Goal: Information Seeking & Learning: Learn about a topic

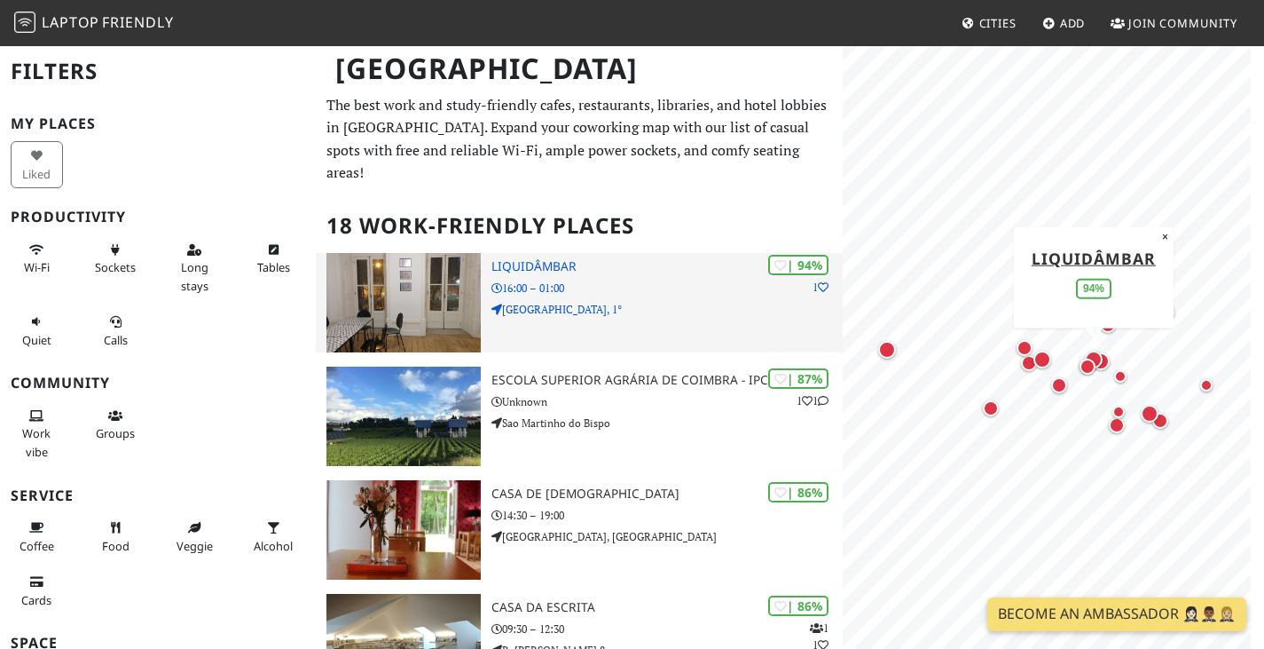
scroll to position [89, 0]
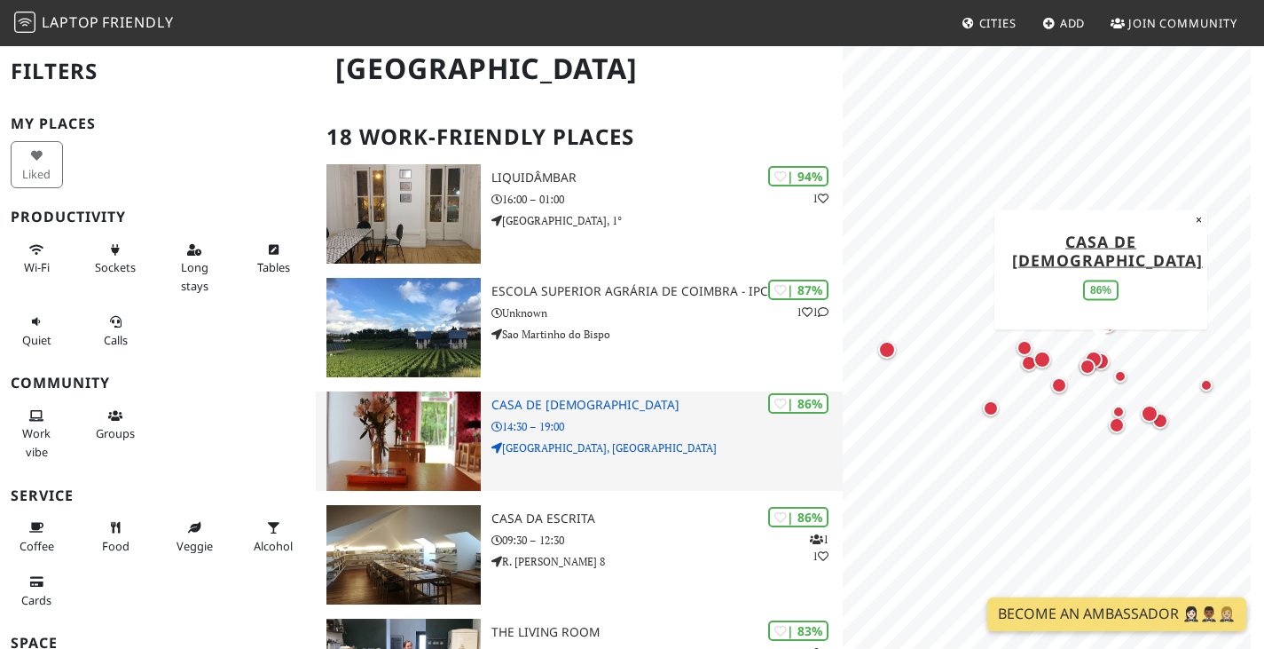
click at [520, 430] on p "14:30 – 19:00" at bounding box center [667, 426] width 351 height 17
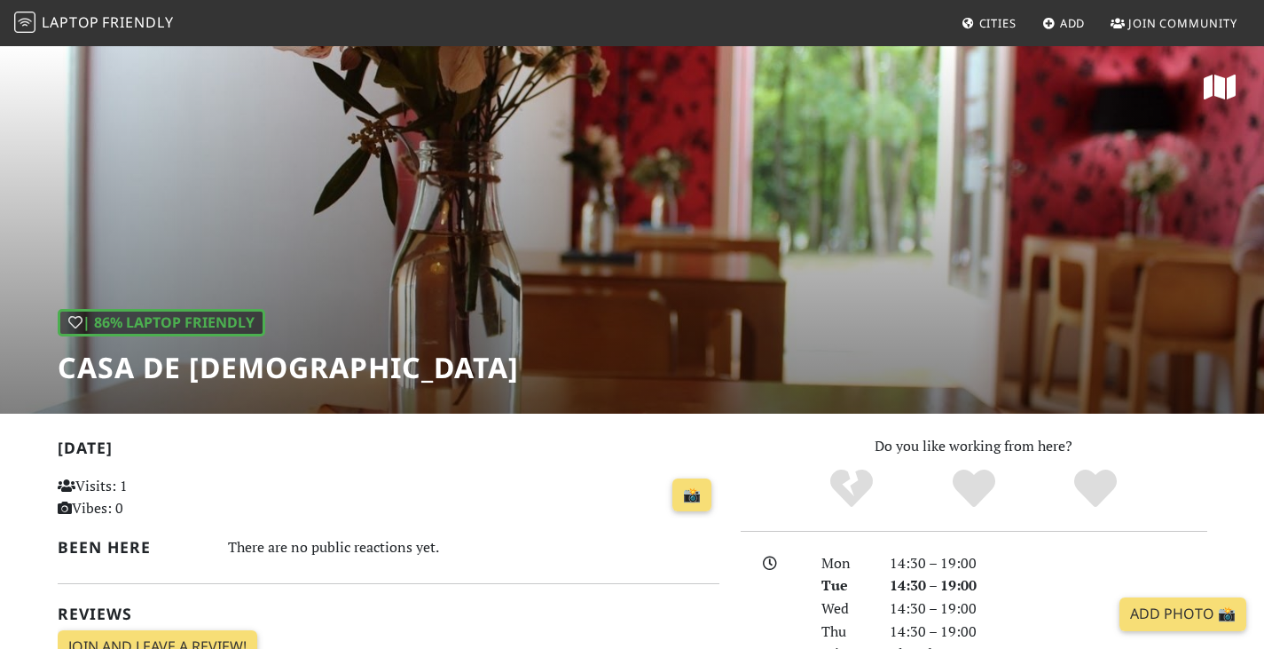
click at [1188, 177] on div "| 86% Laptop Friendly Casa de Chá" at bounding box center [632, 228] width 1264 height 369
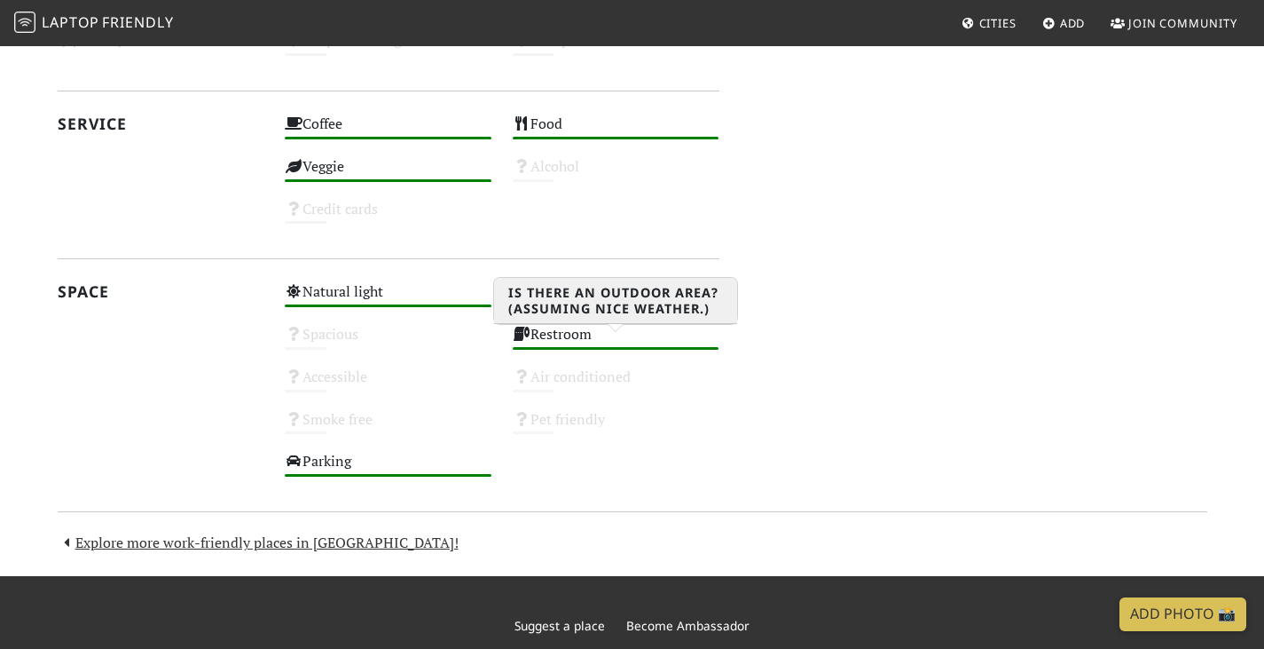
scroll to position [887, 0]
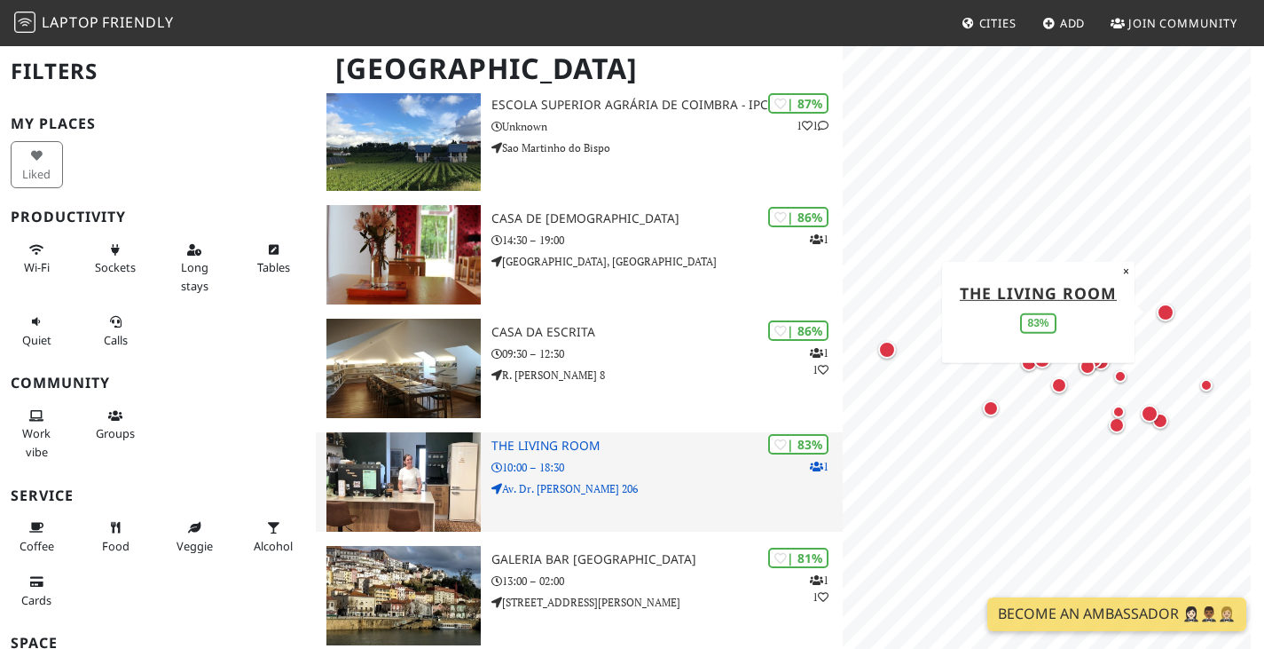
scroll to position [264, 0]
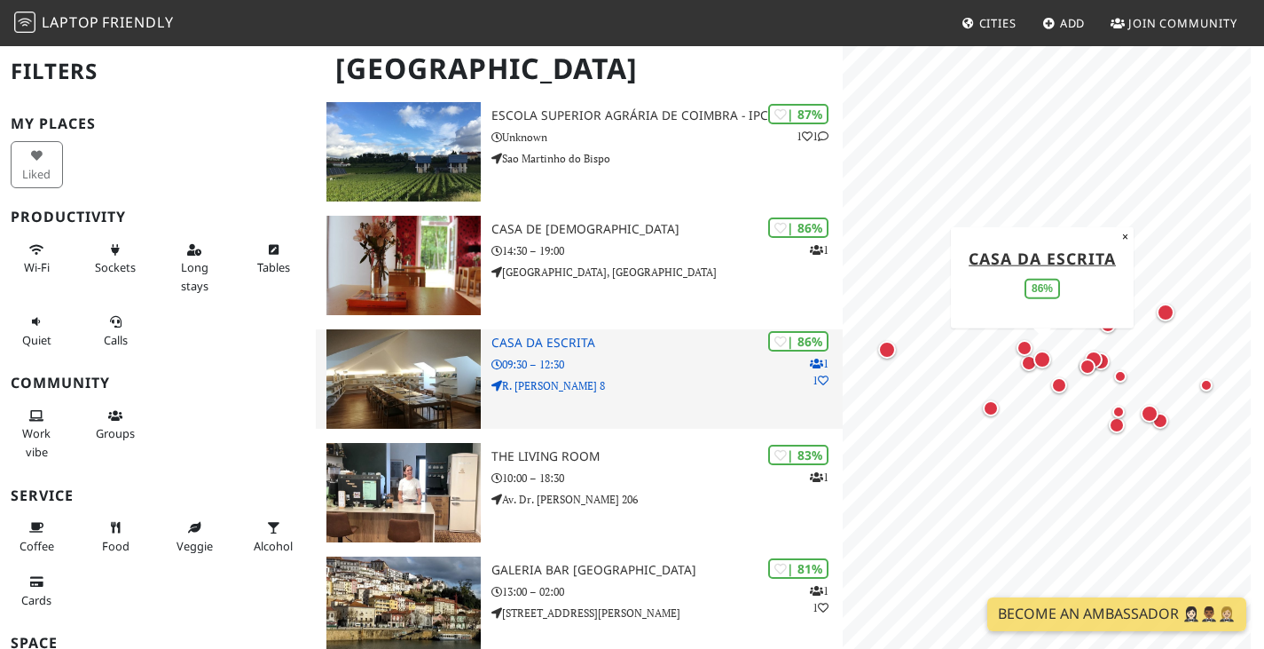
click at [549, 350] on h3 "Casa da Escrita" at bounding box center [667, 342] width 351 height 15
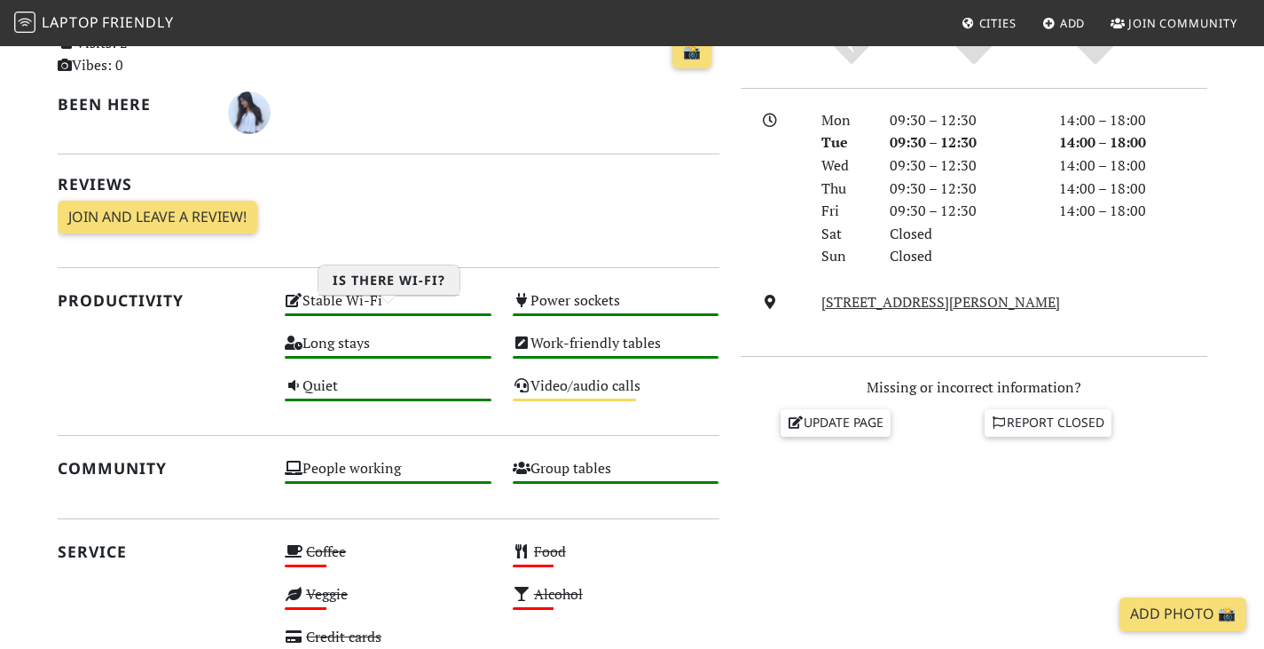
scroll to position [444, 0]
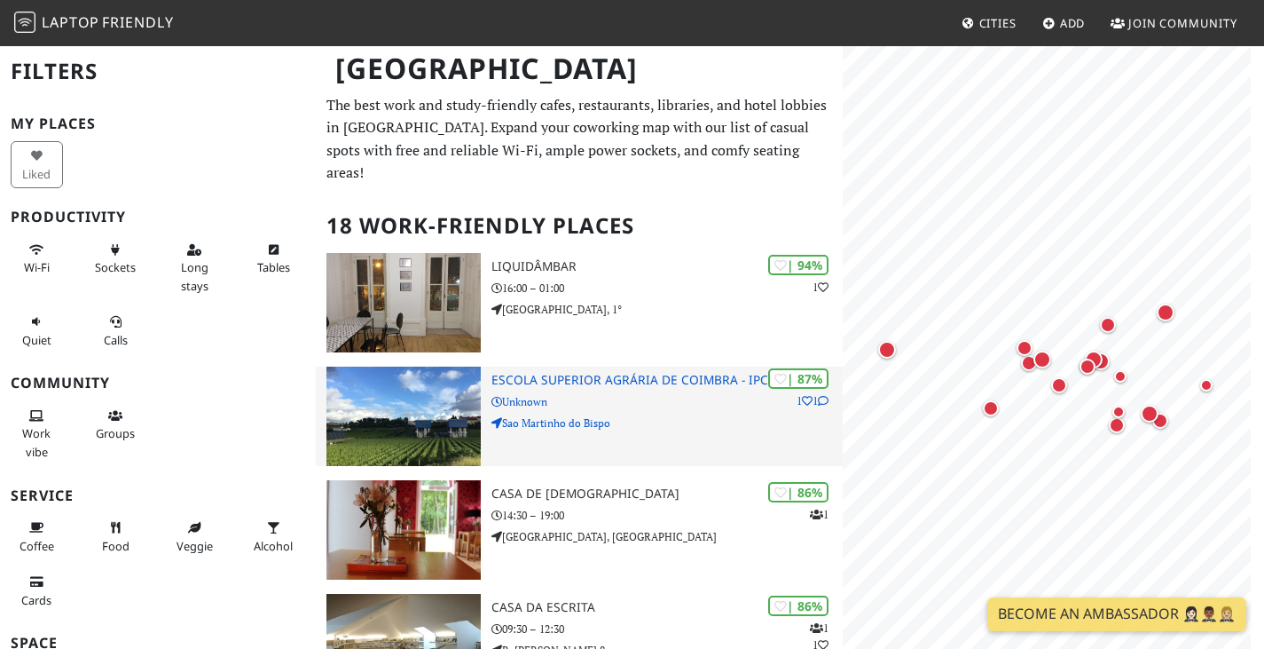
click at [613, 388] on h3 "Escola Superior Agrária de Coimbra - IPC" at bounding box center [667, 380] width 351 height 15
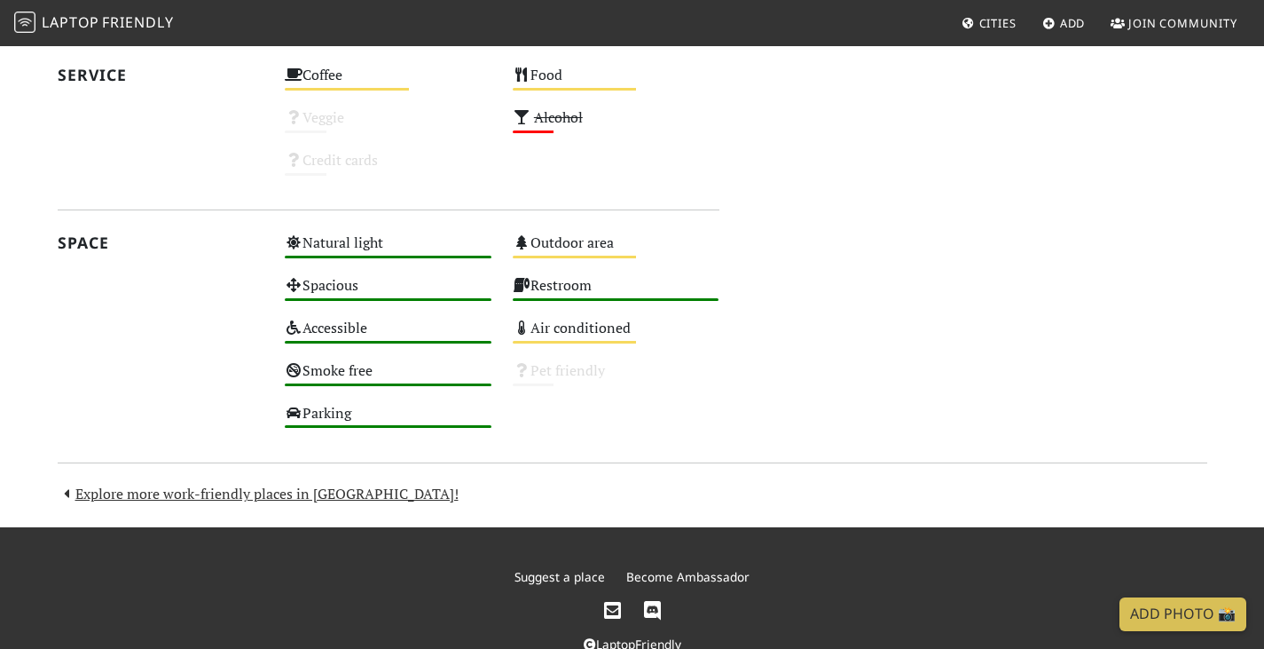
scroll to position [1065, 0]
